Goal: Task Accomplishment & Management: Manage account settings

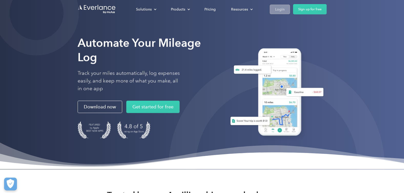
click at [277, 8] on div "Login" at bounding box center [279, 9] width 9 height 6
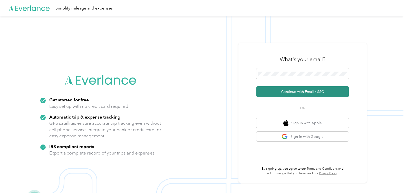
click at [276, 88] on button "Continue with Email / SSO" at bounding box center [302, 91] width 92 height 11
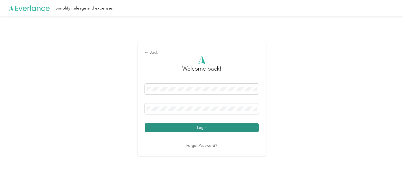
click at [214, 130] on button "Login" at bounding box center [202, 127] width 114 height 9
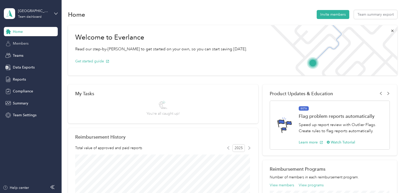
click at [35, 46] on div "Members" at bounding box center [31, 43] width 54 height 9
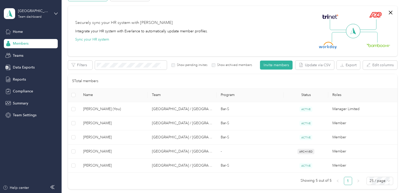
scroll to position [57, 0]
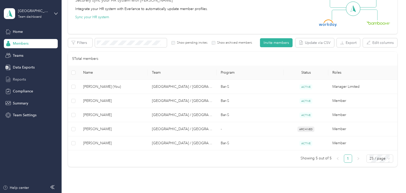
click at [20, 76] on div "Reports" at bounding box center [31, 79] width 54 height 9
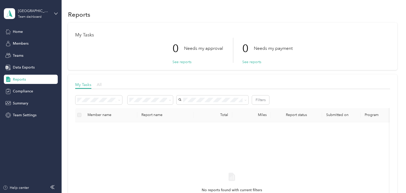
click at [99, 85] on span "All" at bounding box center [99, 84] width 5 height 5
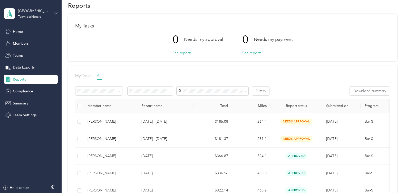
scroll to position [8, 0]
click at [184, 54] on button "See reports" at bounding box center [181, 53] width 19 height 5
click at [195, 36] on div "0 Needs my approval" at bounding box center [197, 40] width 51 height 22
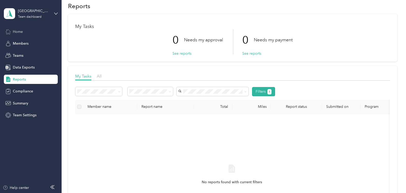
click at [14, 33] on span "Home" at bounding box center [18, 31] width 10 height 5
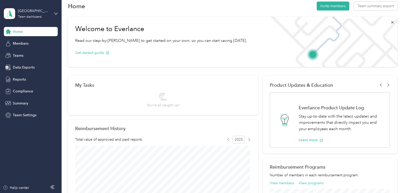
click at [14, 33] on span "Home" at bounding box center [18, 31] width 10 height 5
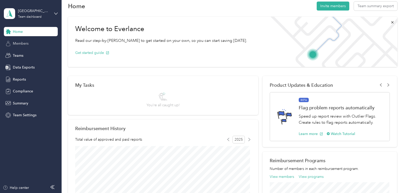
click at [34, 46] on div "Members" at bounding box center [31, 43] width 54 height 9
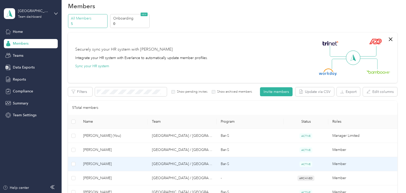
click at [92, 164] on span "[PERSON_NAME]" at bounding box center [113, 164] width 61 height 6
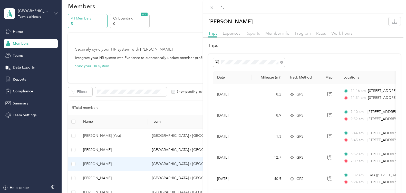
click at [257, 35] on span "Reports" at bounding box center [252, 33] width 14 height 5
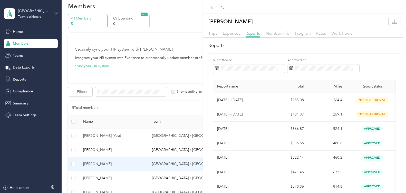
click at [18, 30] on div "[PERSON_NAME] Trips Expenses Reports Member info Program Rates Work hours Repor…" at bounding box center [203, 96] width 406 height 193
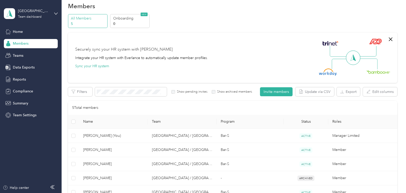
click at [18, 30] on span "Home" at bounding box center [18, 31] width 10 height 5
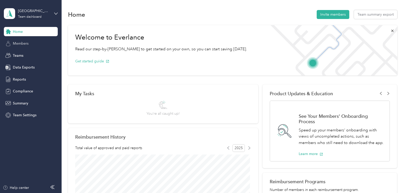
click at [24, 42] on span "Members" at bounding box center [21, 43] width 16 height 5
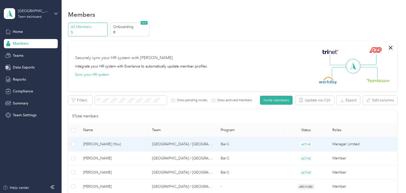
click at [115, 142] on span "[PERSON_NAME] (You)" at bounding box center [113, 144] width 61 height 6
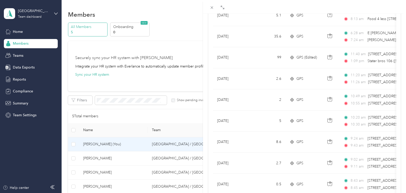
scroll to position [101, 0]
drag, startPoint x: 399, startPoint y: 69, endPoint x: 399, endPoint y: 83, distance: 14.4
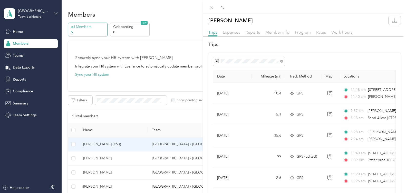
scroll to position [0, 0]
click at [235, 32] on span "Expenses" at bounding box center [231, 33] width 17 height 5
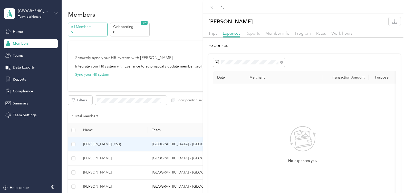
click at [256, 33] on span "Reports" at bounding box center [252, 33] width 14 height 5
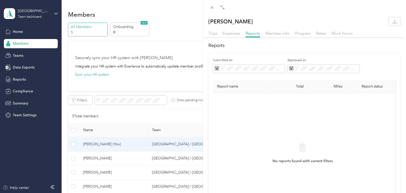
click at [100, 159] on div "[PERSON_NAME] Trips Expenses Reports Member info Program Rates Work hours Repor…" at bounding box center [203, 96] width 406 height 193
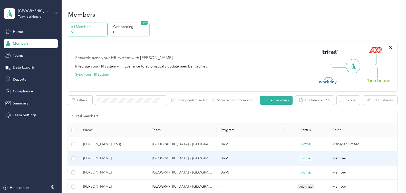
click at [100, 159] on span "[PERSON_NAME]" at bounding box center [113, 158] width 61 height 6
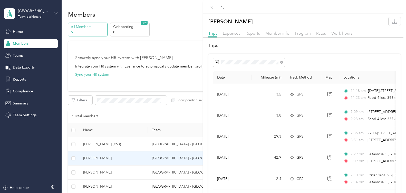
click at [16, 30] on div "[PERSON_NAME] Trips Expenses Reports Member info Program Rates Work hours Trips…" at bounding box center [203, 96] width 406 height 193
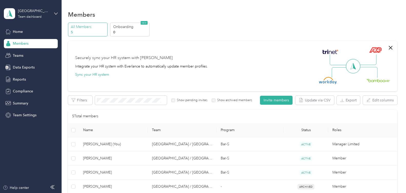
click at [16, 30] on span "Home" at bounding box center [18, 31] width 10 height 5
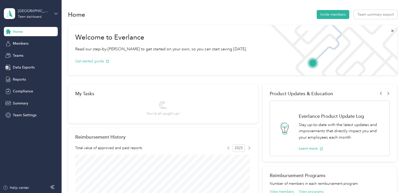
click at [57, 12] on icon at bounding box center [56, 14] width 4 height 4
click at [33, 67] on div "Log out" at bounding box center [86, 65] width 159 height 9
